Goal: Find specific page/section: Find specific page/section

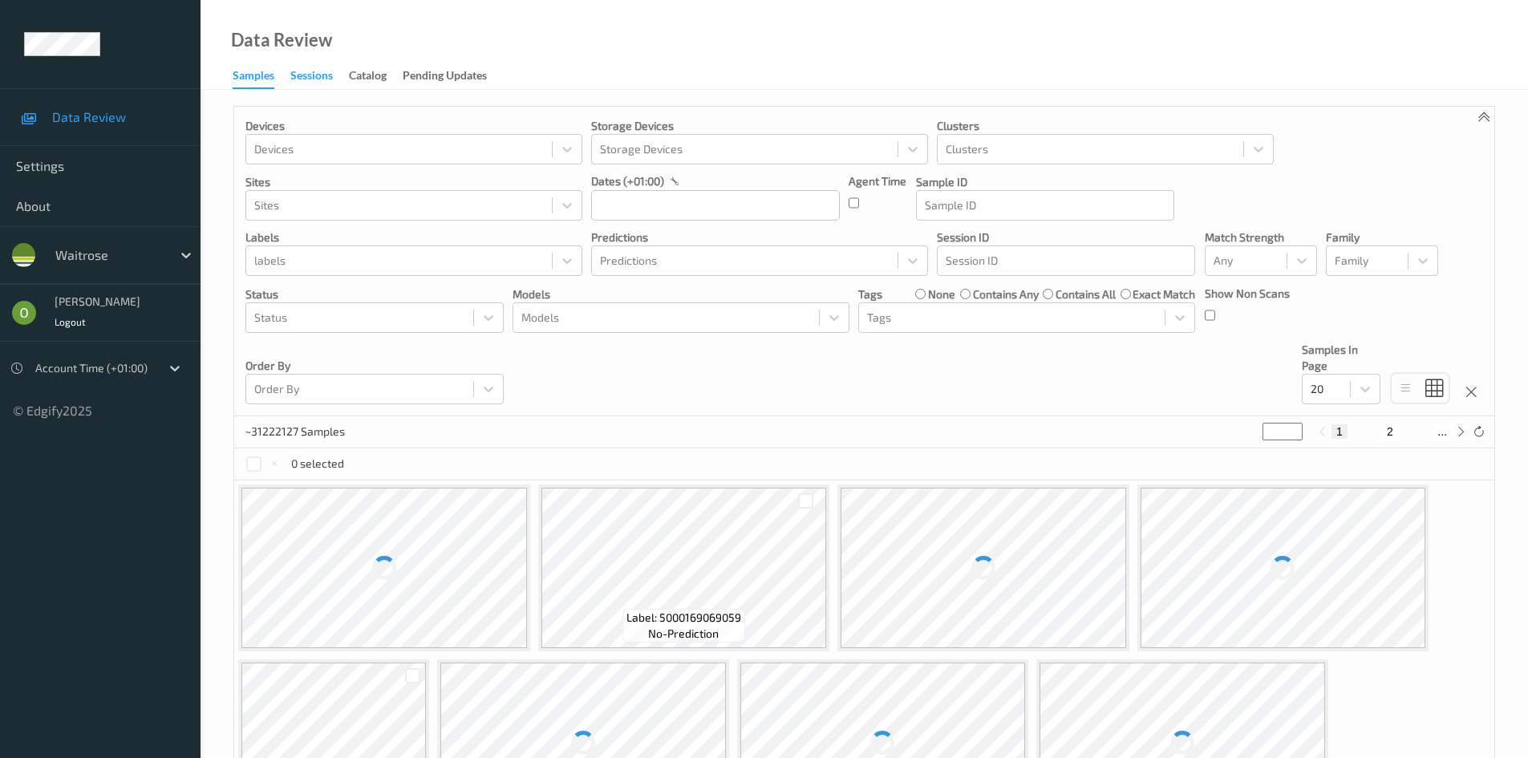
click at [328, 79] on div "Sessions" at bounding box center [311, 77] width 43 height 20
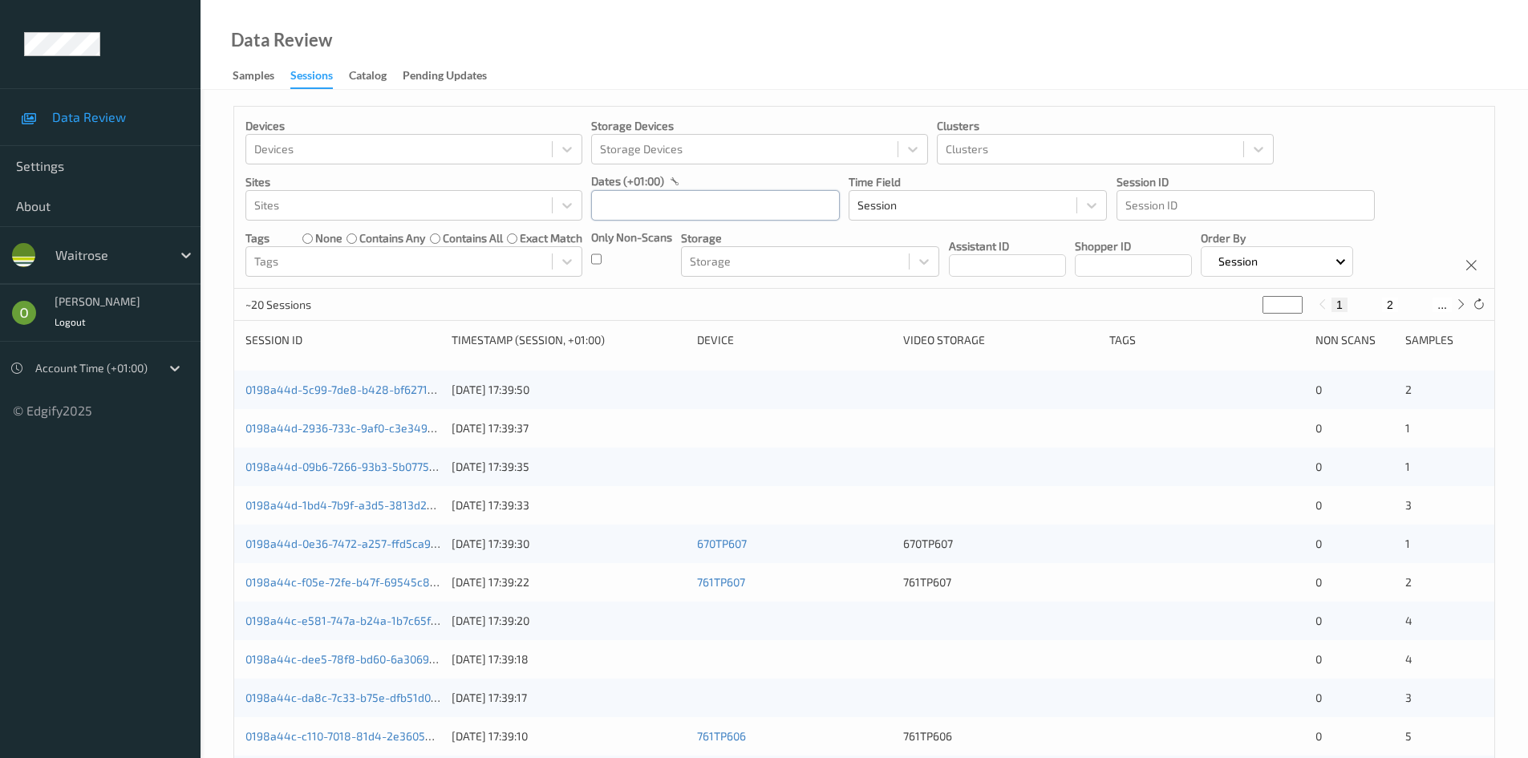
click at [714, 209] on input "text" at bounding box center [715, 205] width 249 height 30
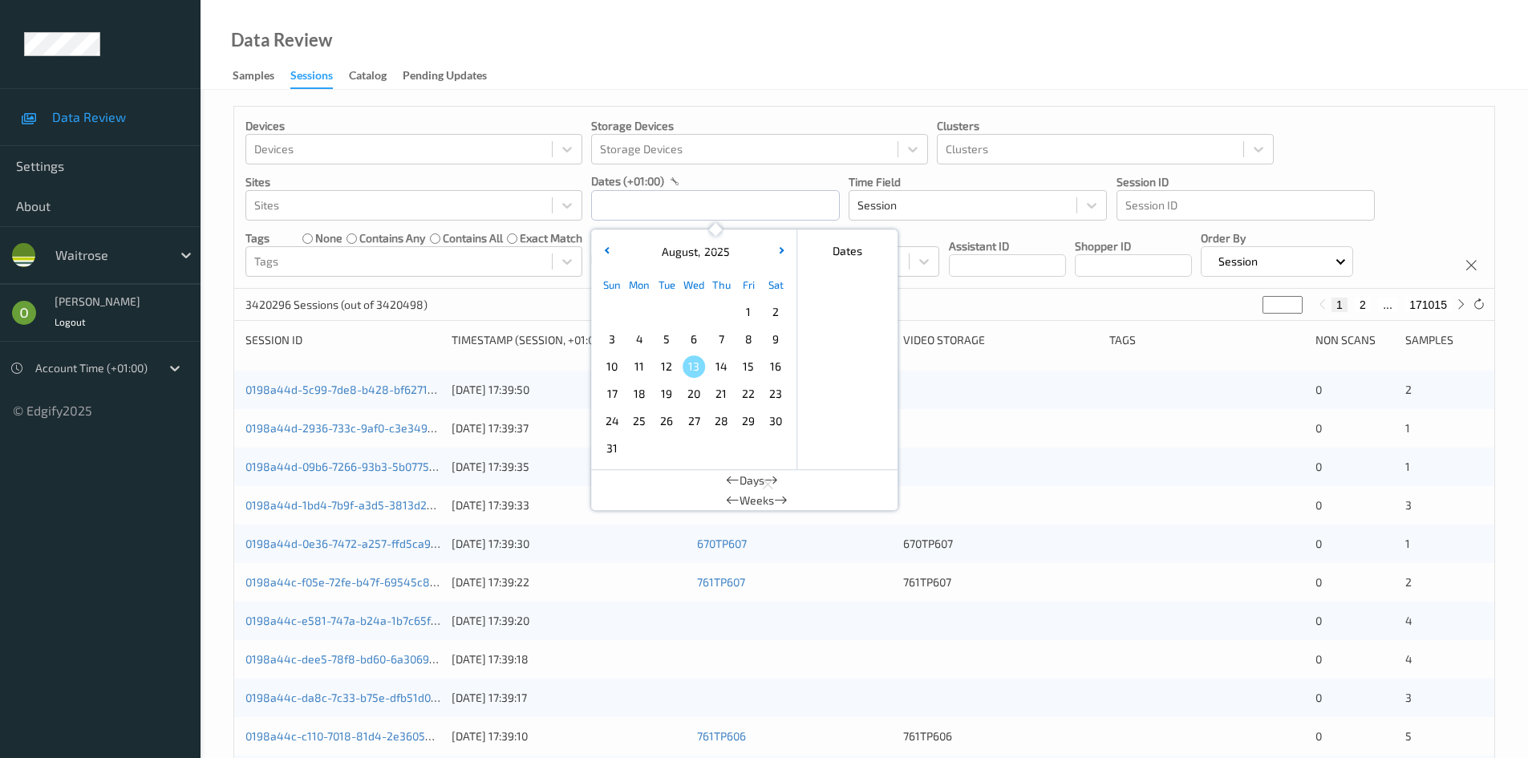
click at [723, 336] on span "7" at bounding box center [721, 339] width 22 height 22
type input "[DATE] 00:00 -> [DATE] 23:59"
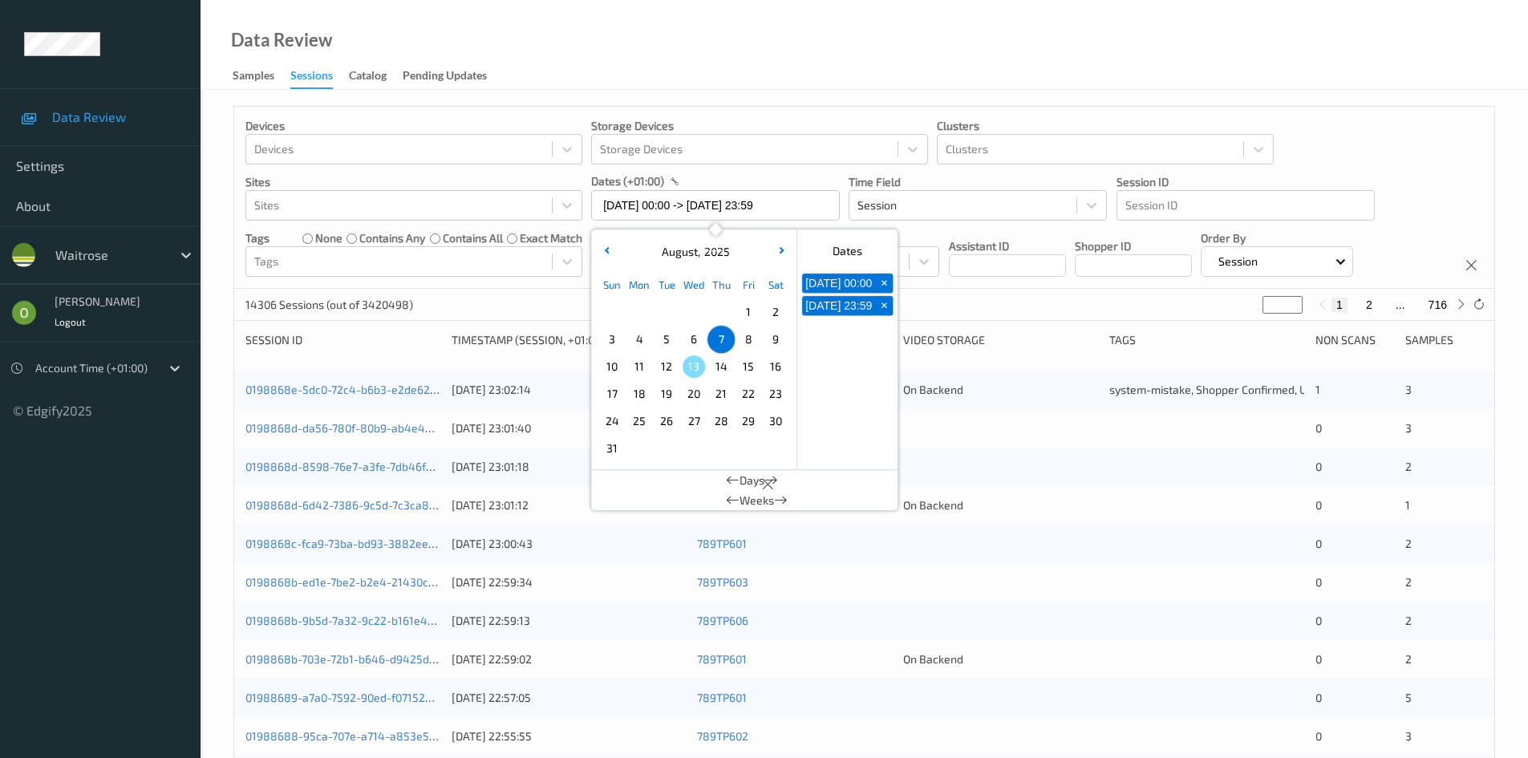
click at [974, 285] on div "Devices Devices Storage Devices Storage Devices Clusters Clusters Sites Sites d…" at bounding box center [864, 198] width 1260 height 182
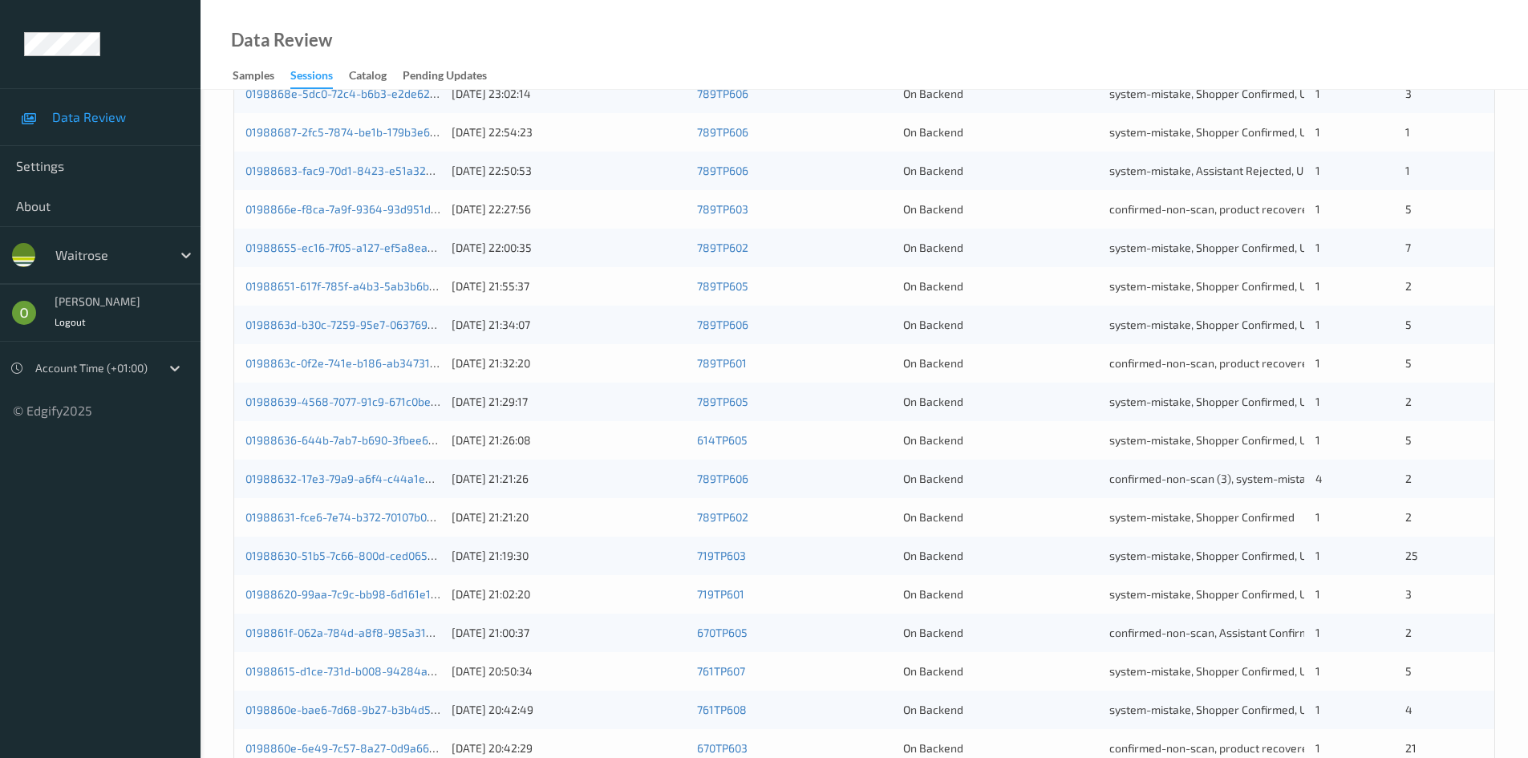
scroll to position [48, 0]
